Goal: Book appointment/travel/reservation

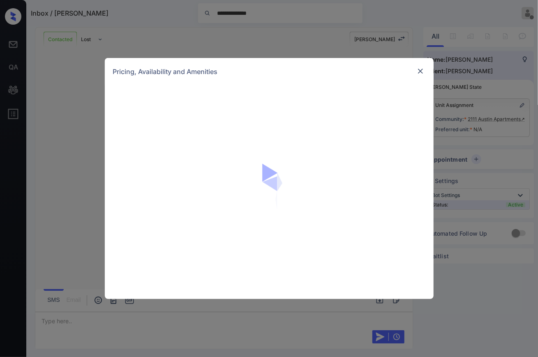
scroll to position [1158, 0]
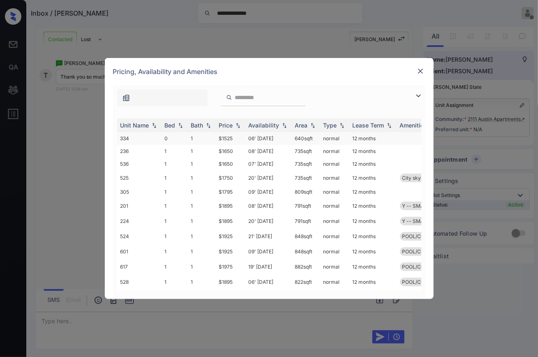
click at [171, 137] on td "0" at bounding box center [174, 138] width 26 height 13
click at [170, 137] on td "0" at bounding box center [174, 138] width 26 height 13
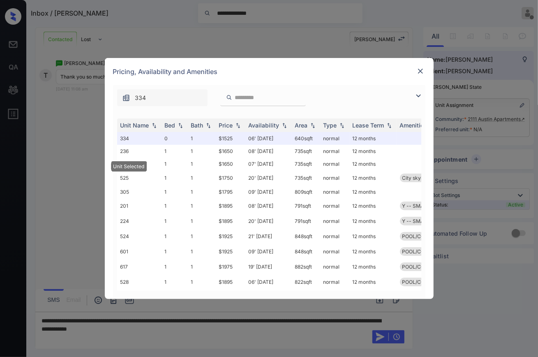
click at [423, 71] on img at bounding box center [420, 71] width 8 height 8
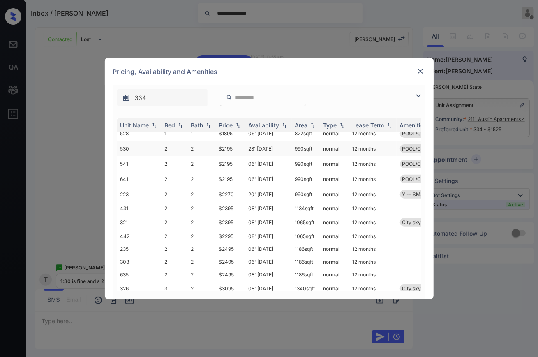
scroll to position [127, 0]
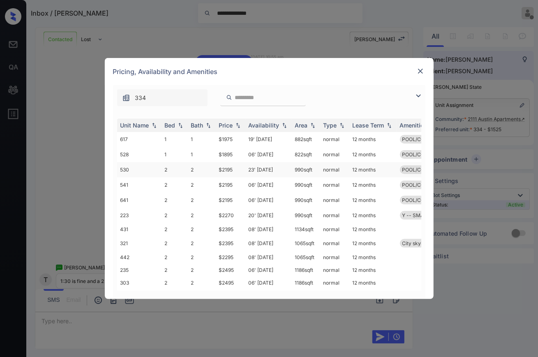
click at [167, 168] on td "2" at bounding box center [174, 169] width 26 height 15
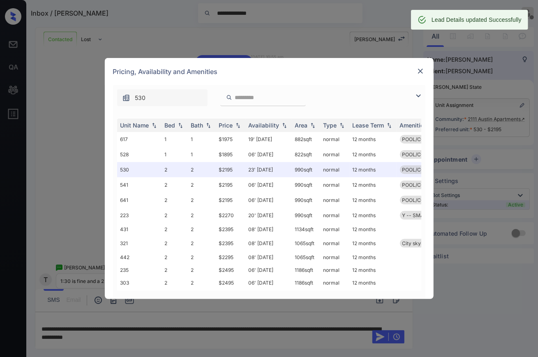
click at [421, 71] on img at bounding box center [420, 71] width 8 height 8
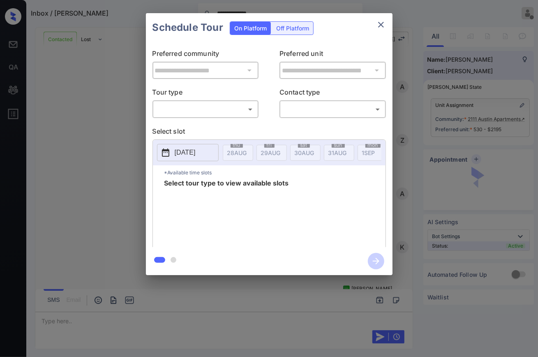
scroll to position [747, 0]
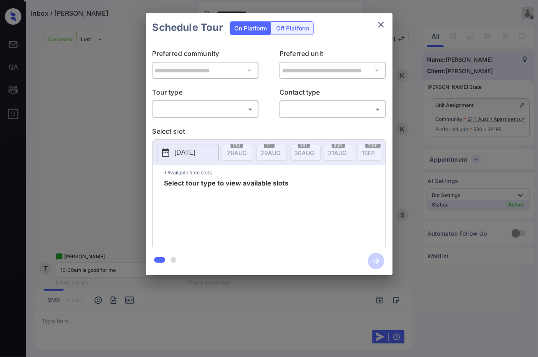
click at [210, 114] on body "**********" at bounding box center [269, 178] width 538 height 357
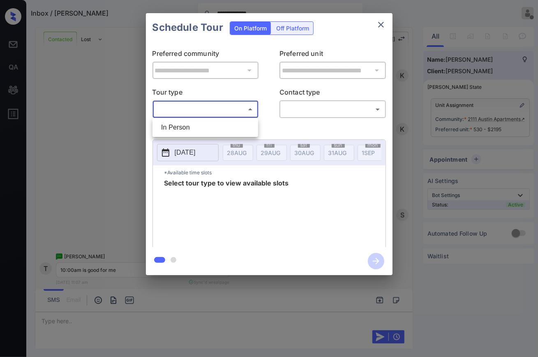
click at [197, 129] on li "In Person" at bounding box center [204, 127] width 101 height 15
type input "********"
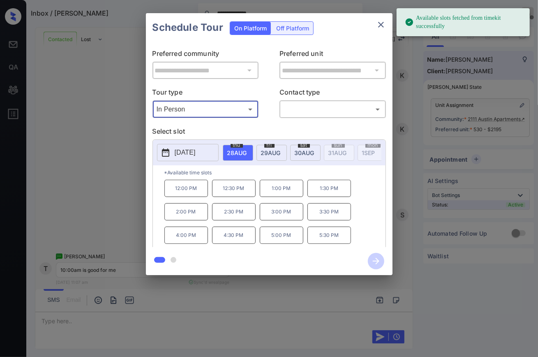
click at [309, 152] on span "30 AUG" at bounding box center [305, 152] width 20 height 7
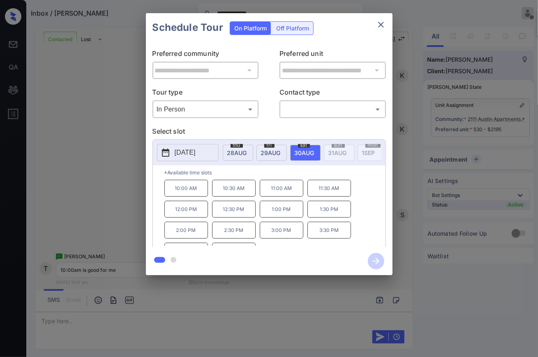
click at [180, 195] on p "10:00 AM" at bounding box center [186, 188] width 44 height 17
click at [373, 263] on icon "button" at bounding box center [376, 261] width 16 height 16
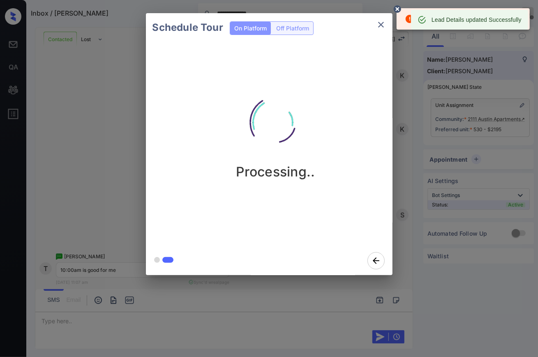
click at [381, 23] on icon "close" at bounding box center [381, 25] width 10 height 10
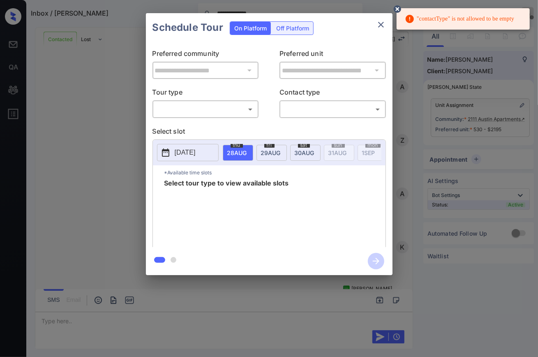
scroll to position [747, 0]
click at [320, 109] on body "**********" at bounding box center [269, 178] width 538 height 357
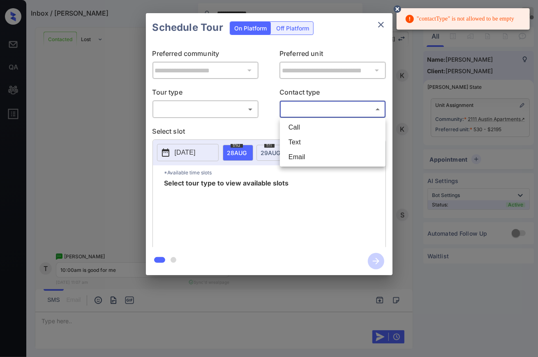
click at [299, 141] on li "Text" at bounding box center [332, 142] width 101 height 15
type input "****"
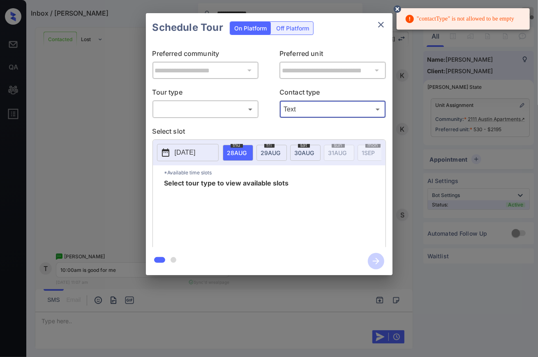
click at [199, 110] on body "**********" at bounding box center [269, 178] width 538 height 357
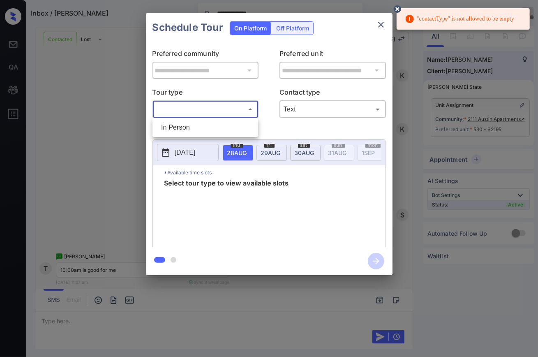
click at [189, 127] on li "In Person" at bounding box center [204, 127] width 101 height 15
type input "********"
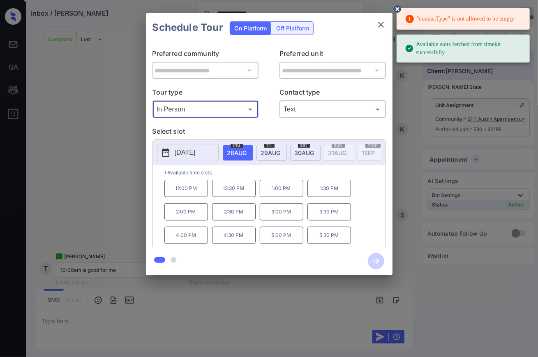
click at [309, 152] on span "30 AUG" at bounding box center [305, 152] width 20 height 7
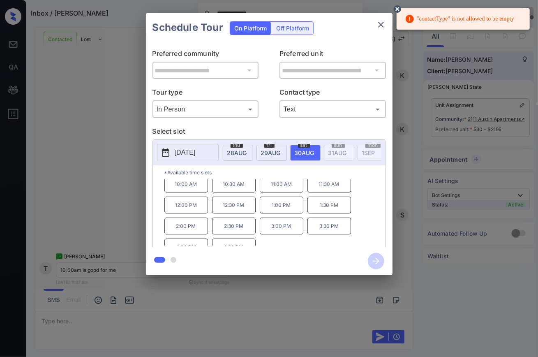
scroll to position [0, 0]
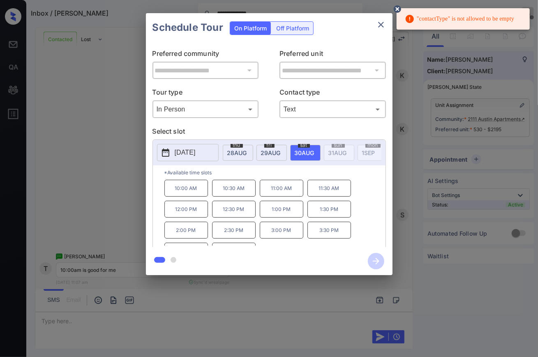
click at [189, 194] on p "10:00 AM" at bounding box center [186, 188] width 44 height 17
drag, startPoint x: 376, startPoint y: 259, endPoint x: 347, endPoint y: 223, distance: 45.9
click at [376, 258] on icon "button" at bounding box center [376, 261] width 16 height 16
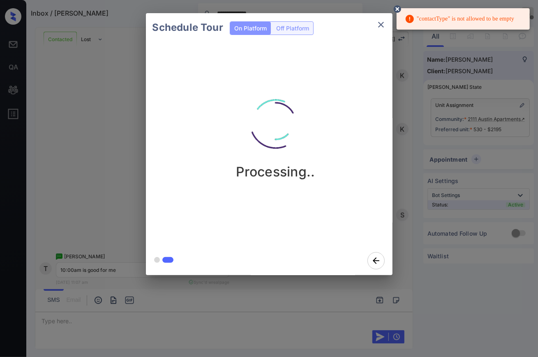
click at [398, 7] on icon at bounding box center [397, 8] width 7 height 7
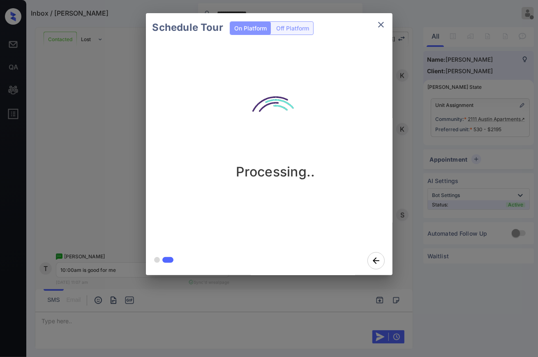
click at [64, 155] on div "Schedule Tour On Platform Off Platform Processing.." at bounding box center [269, 144] width 538 height 288
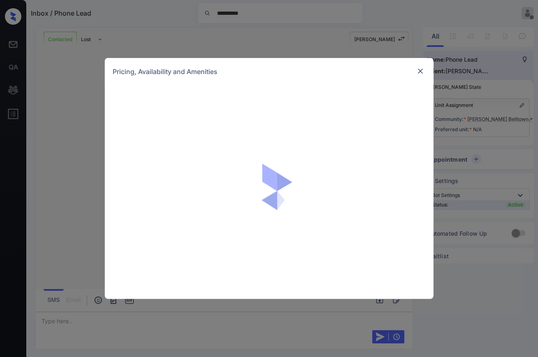
scroll to position [135, 0]
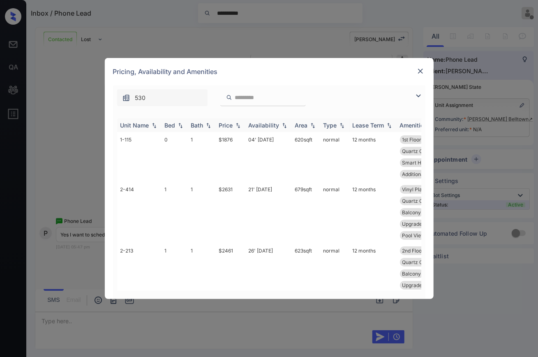
click at [165, 124] on div "Bed" at bounding box center [170, 125] width 11 height 7
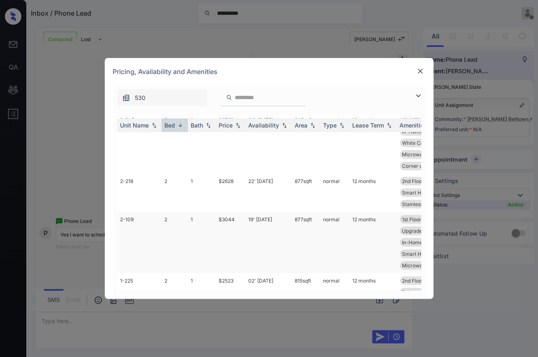
scroll to position [137, 0]
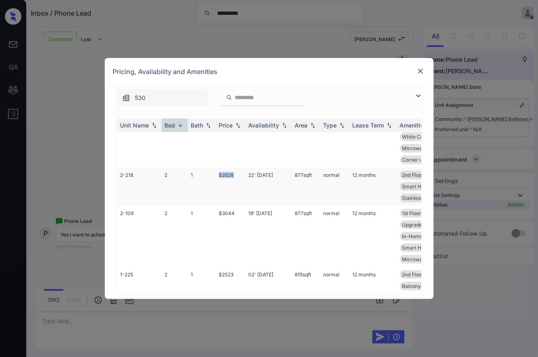
drag, startPoint x: 216, startPoint y: 176, endPoint x: 234, endPoint y: 175, distance: 18.5
click at [243, 175] on td "$2628" at bounding box center [231, 186] width 30 height 38
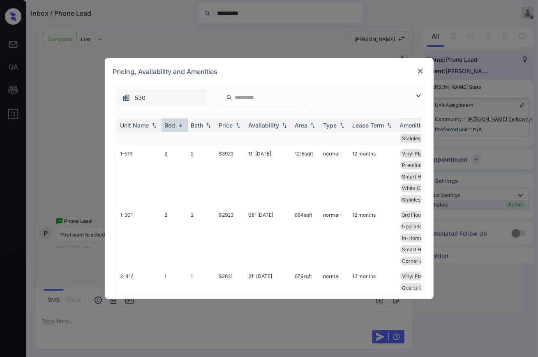
scroll to position [279, 0]
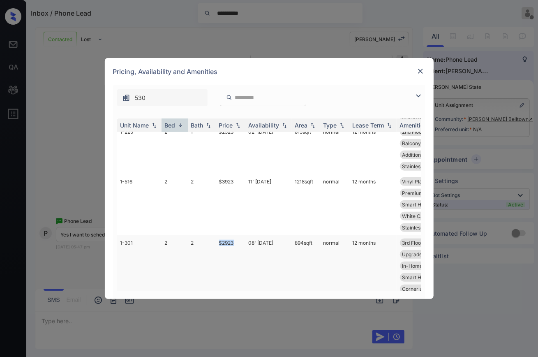
drag, startPoint x: 219, startPoint y: 241, endPoint x: 241, endPoint y: 242, distance: 22.2
click at [241, 242] on td "$2923" at bounding box center [231, 265] width 30 height 61
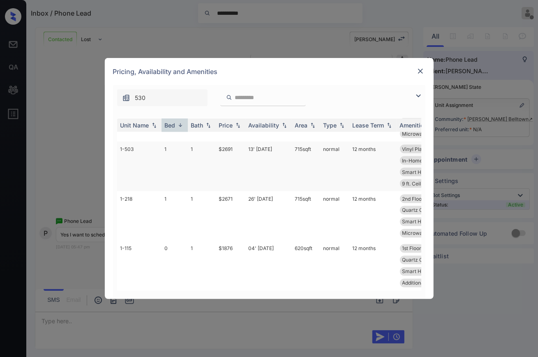
scroll to position [736, 0]
click at [418, 71] on img at bounding box center [420, 71] width 8 height 8
